Goal: Navigation & Orientation: Find specific page/section

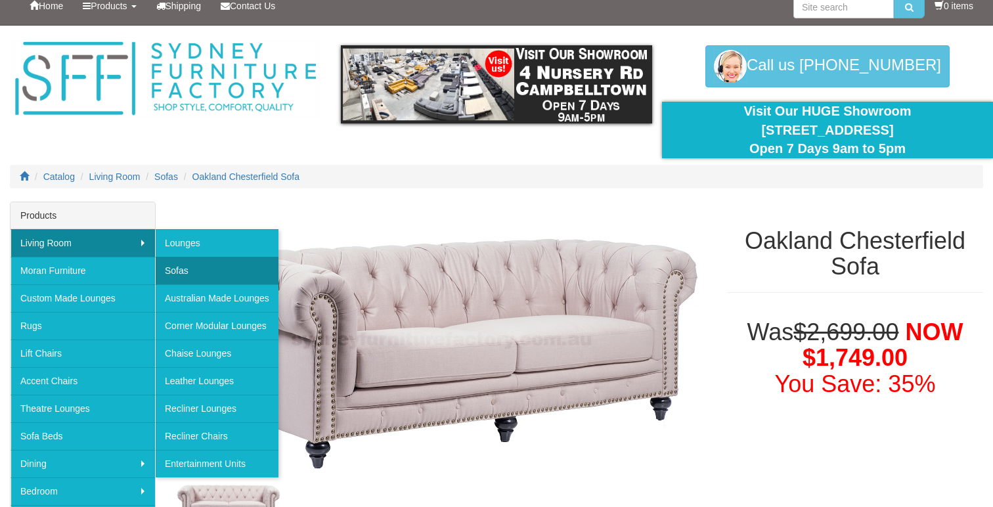
scroll to position [12, 0]
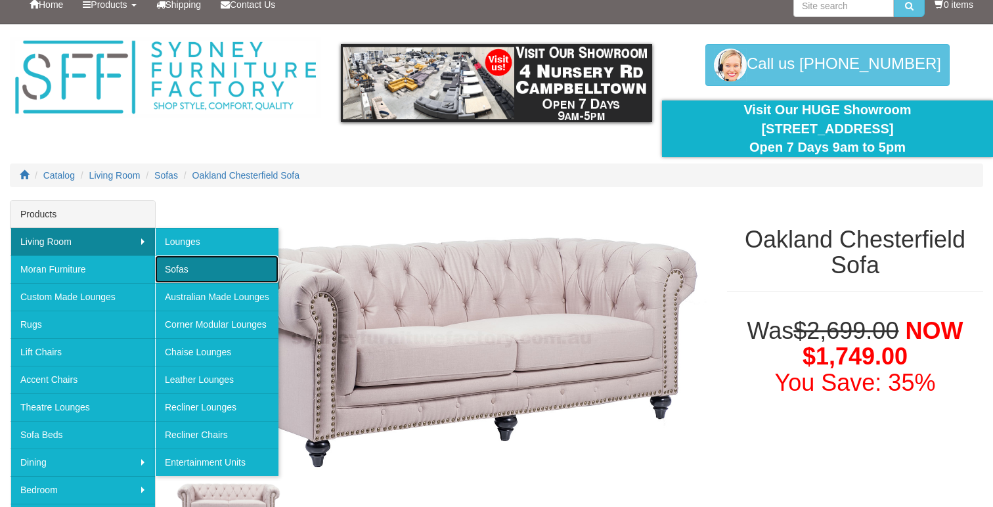
click at [200, 278] on link "Sofas" at bounding box center [216, 269] width 123 height 28
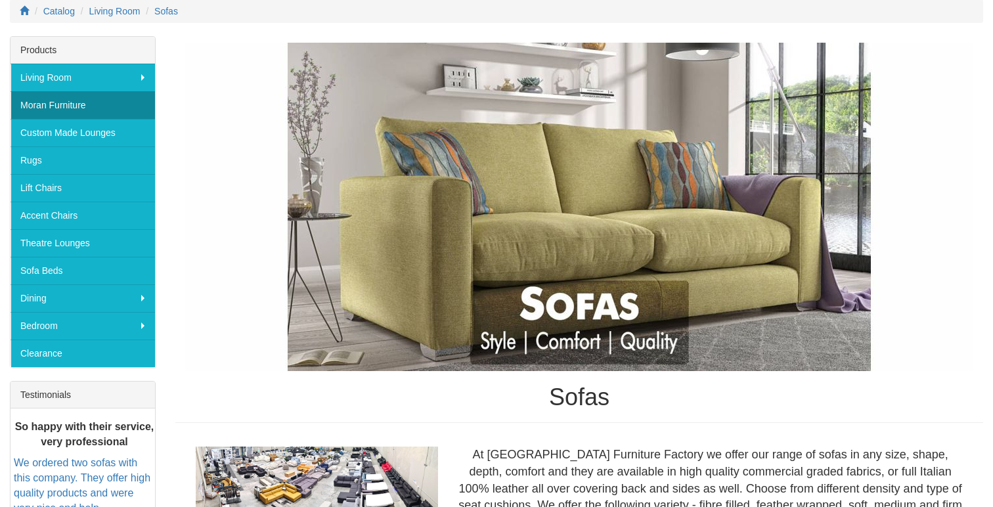
scroll to position [175, 0]
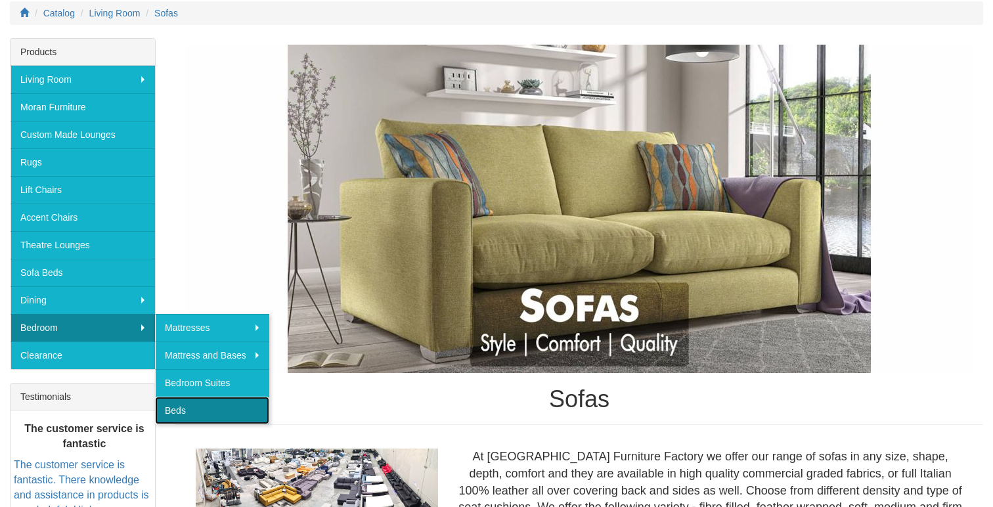
click at [200, 404] on link "Beds" at bounding box center [212, 411] width 114 height 28
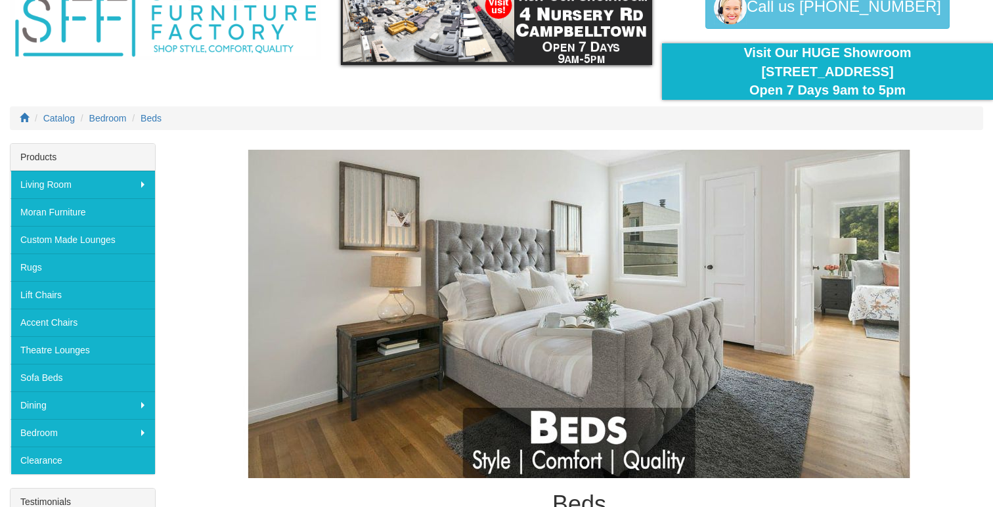
scroll to position [69, 0]
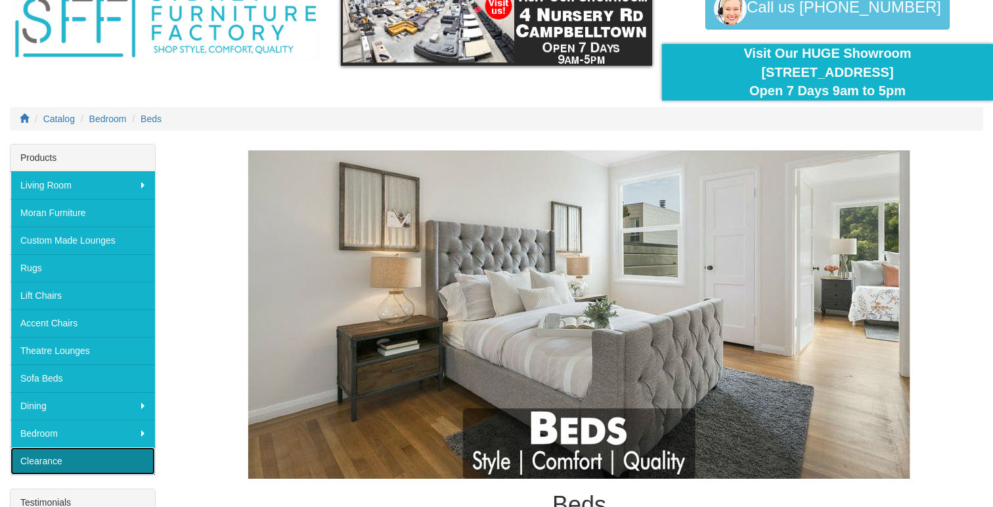
click at [79, 462] on link "Clearance" at bounding box center [83, 461] width 144 height 28
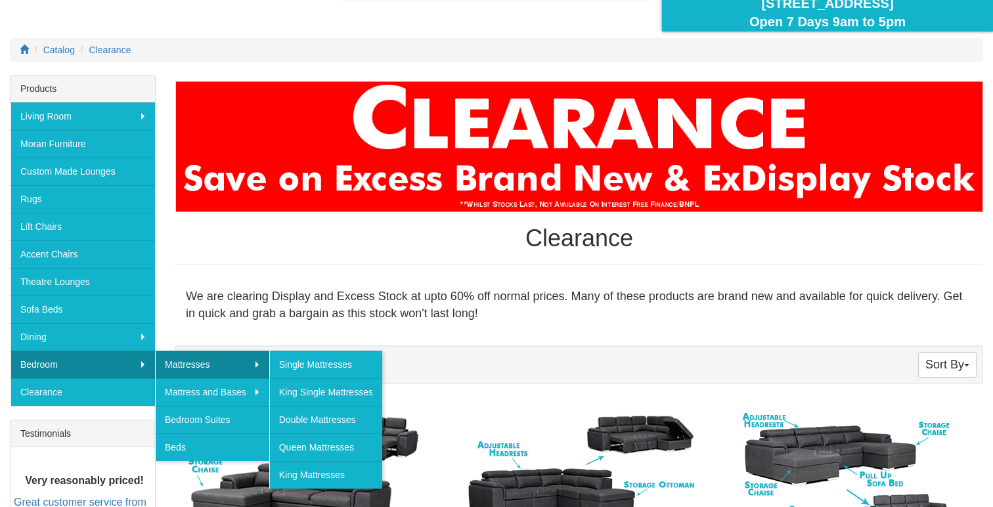
scroll to position [141, 0]
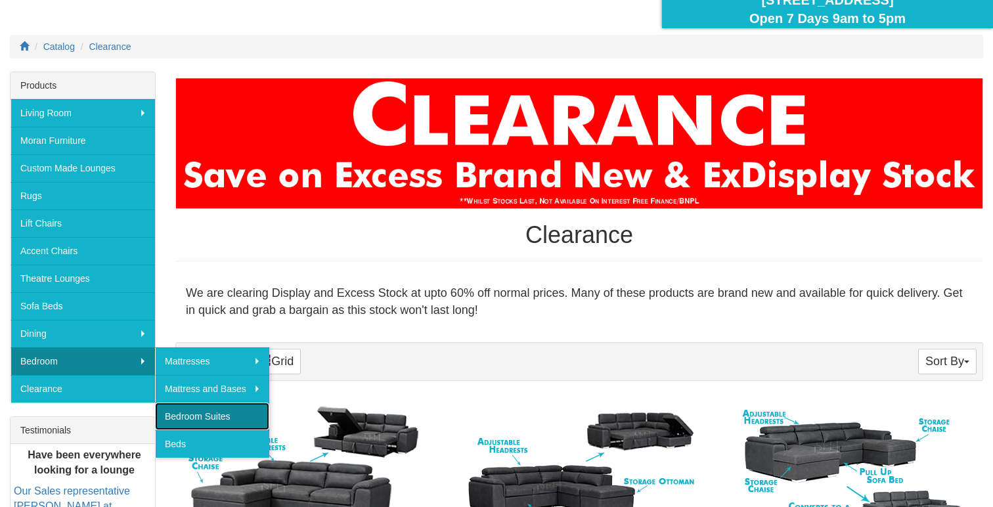
click at [186, 416] on link "Bedroom Suites" at bounding box center [212, 416] width 114 height 28
